Goal: Task Accomplishment & Management: Complete application form

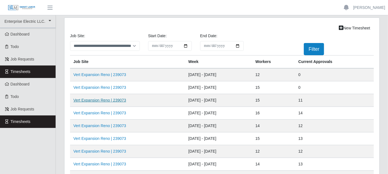
click at [102, 98] on link "Vert Expansion Reno | 239073" at bounding box center [99, 100] width 53 height 4
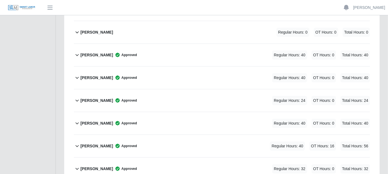
scroll to position [216, 0]
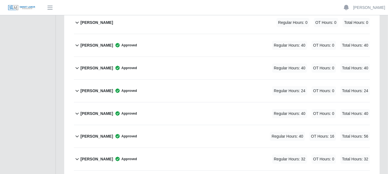
click at [78, 87] on icon at bounding box center [77, 90] width 6 height 7
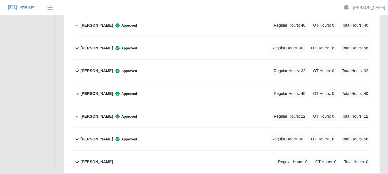
scroll to position [401, 0]
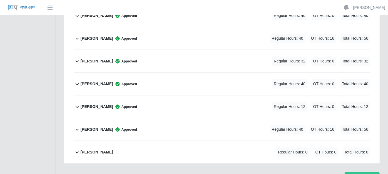
click at [78, 35] on icon at bounding box center [77, 38] width 6 height 7
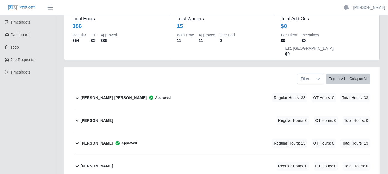
scroll to position [0, 0]
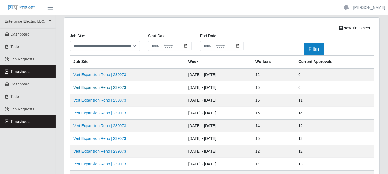
click at [102, 87] on link "Vert Expansion Reno | 239073" at bounding box center [99, 87] width 53 height 4
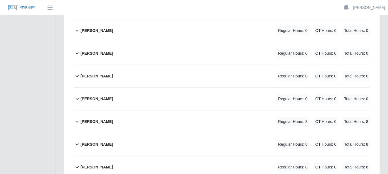
scroll to position [216, 0]
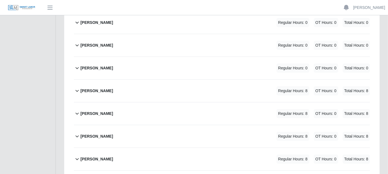
click at [76, 87] on icon at bounding box center [77, 90] width 6 height 7
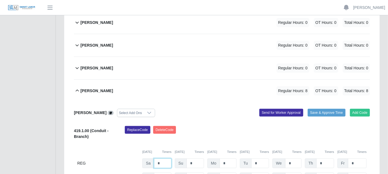
click at [159, 159] on input "*" at bounding box center [162, 164] width 17 height 10
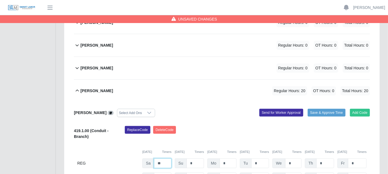
type input "**"
click at [203, 159] on input "*" at bounding box center [194, 164] width 17 height 10
type input "*"
click at [262, 159] on input "*" at bounding box center [260, 164] width 18 height 10
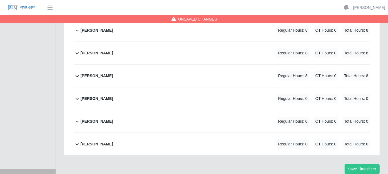
scroll to position [416, 0]
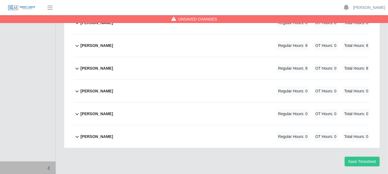
click at [79, 111] on icon at bounding box center [77, 114] width 6 height 7
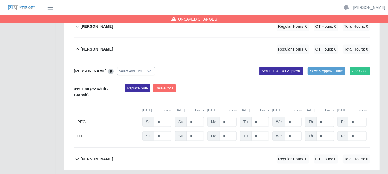
scroll to position [504, 0]
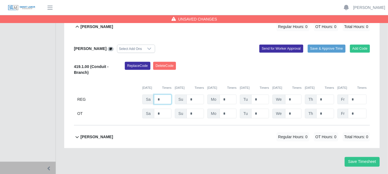
click at [162, 95] on input "*" at bounding box center [162, 100] width 17 height 10
type input "*"
click at [353, 157] on button "Save Timesheet" at bounding box center [361, 162] width 35 height 10
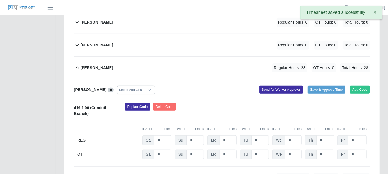
scroll to position [226, 0]
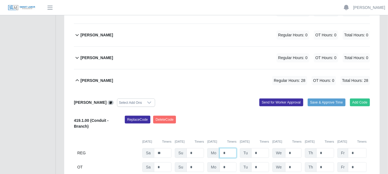
click at [227, 148] on input "*" at bounding box center [227, 153] width 17 height 10
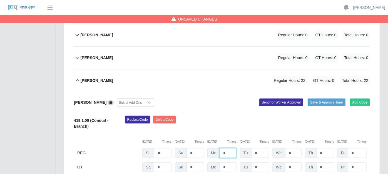
type input "*"
click at [260, 148] on input "*" at bounding box center [260, 153] width 18 height 10
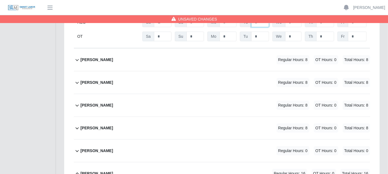
scroll to position [504, 0]
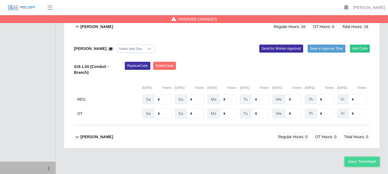
click at [355, 157] on button "Save Timesheet" at bounding box center [361, 162] width 35 height 10
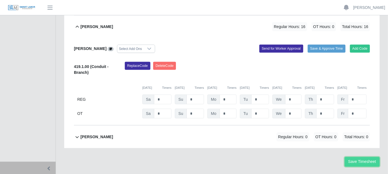
click at [361, 157] on button "Save Timesheet" at bounding box center [361, 162] width 35 height 10
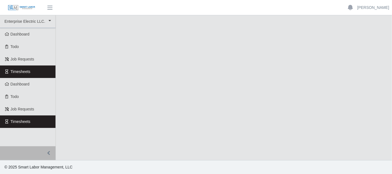
select select "***"
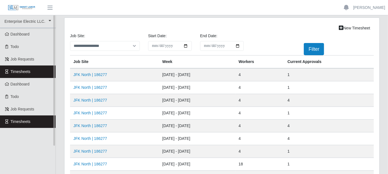
click at [34, 67] on link "Timesheets" at bounding box center [28, 72] width 56 height 12
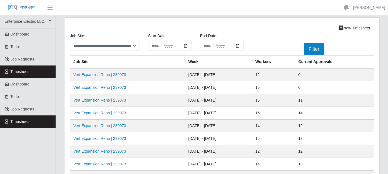
click at [105, 99] on link "Vert Expansion Reno | 239073" at bounding box center [99, 100] width 53 height 4
